Goal: Navigation & Orientation: Find specific page/section

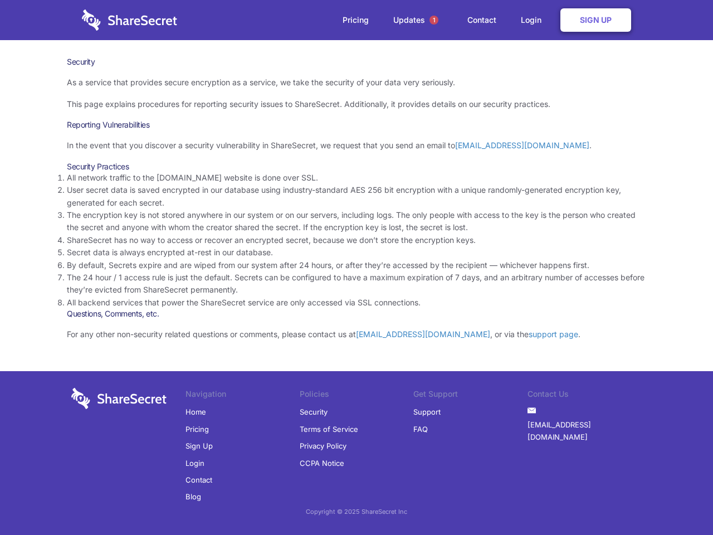
click at [357, 268] on li "By default, Secrets expire and are wiped from our system after 24 hours, or aft…" at bounding box center [357, 265] width 580 height 12
click at [434, 20] on span "1" at bounding box center [434, 20] width 9 height 9
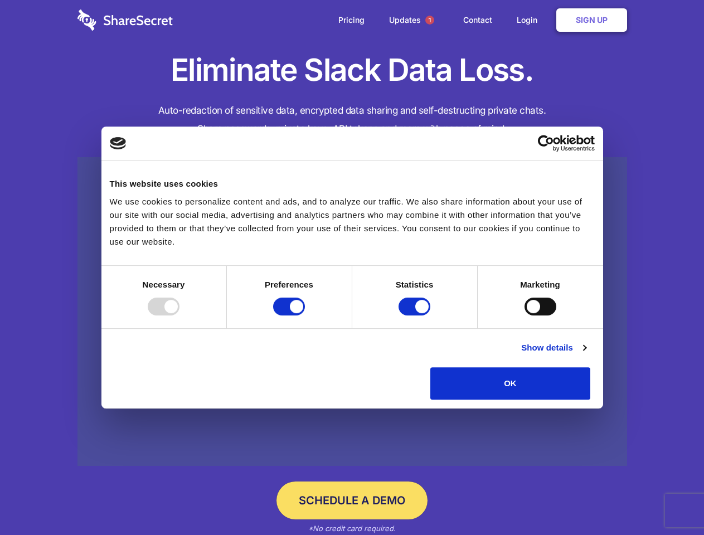
click at [179, 315] on div at bounding box center [164, 307] width 32 height 18
click at [305, 315] on input "Preferences" at bounding box center [289, 307] width 32 height 18
checkbox input "false"
click at [416, 315] on input "Statistics" at bounding box center [415, 307] width 32 height 18
checkbox input "false"
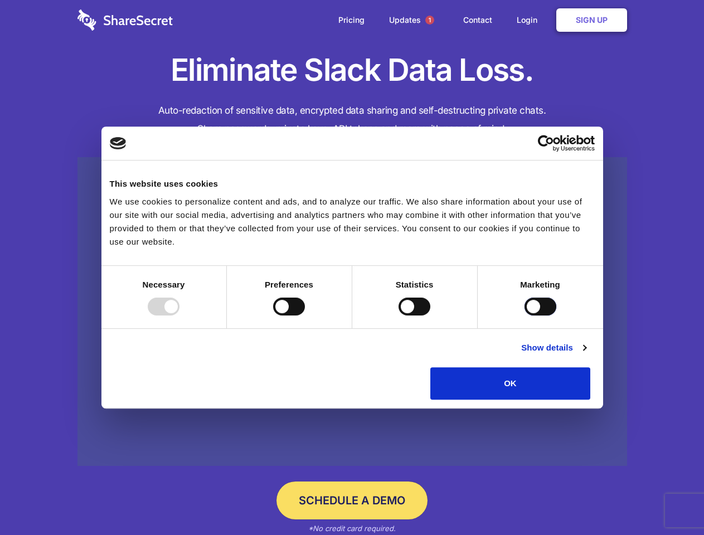
click at [525, 315] on input "Marketing" at bounding box center [541, 307] width 32 height 18
checkbox input "true"
click at [586, 355] on link "Show details" at bounding box center [553, 347] width 65 height 13
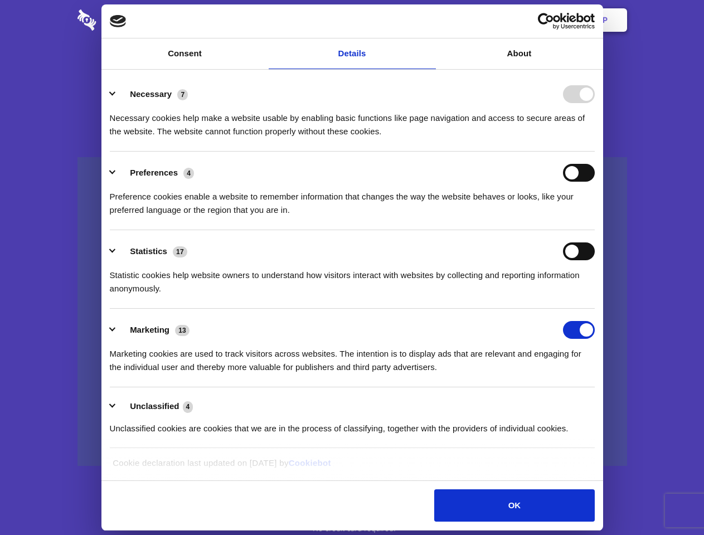
click at [595, 152] on li "Necessary 7 Necessary cookies help make a website usable by enabling basic func…" at bounding box center [352, 112] width 485 height 79
click at [429, 20] on span "1" at bounding box center [429, 20] width 9 height 9
